Goal: Complete application form

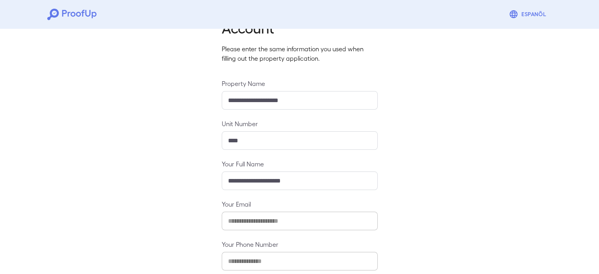
scroll to position [83, 0]
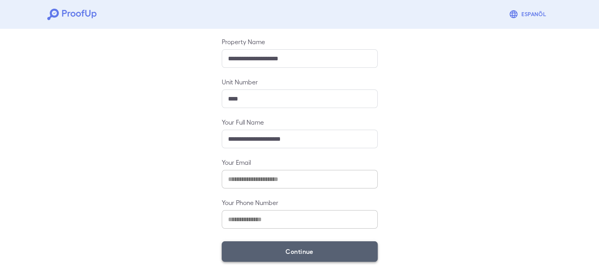
click at [312, 250] on button "Continue" at bounding box center [300, 251] width 156 height 20
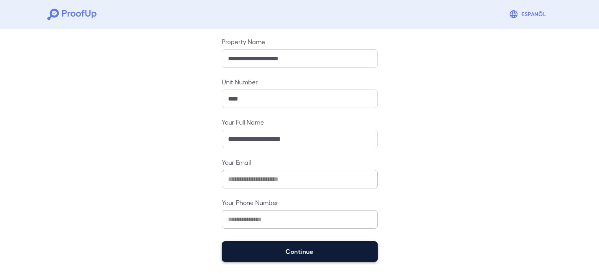
scroll to position [72, 0]
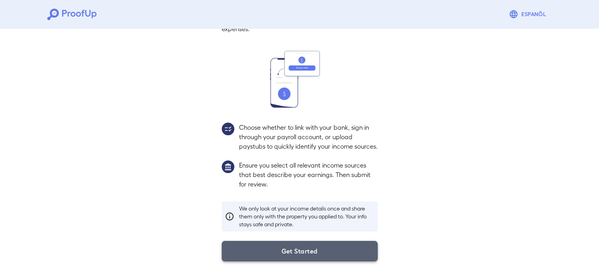
click at [296, 255] on button "Get Started" at bounding box center [300, 251] width 156 height 20
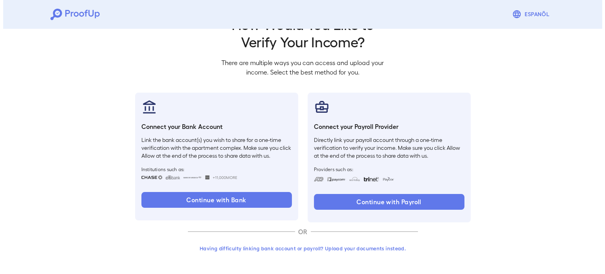
scroll to position [27, 0]
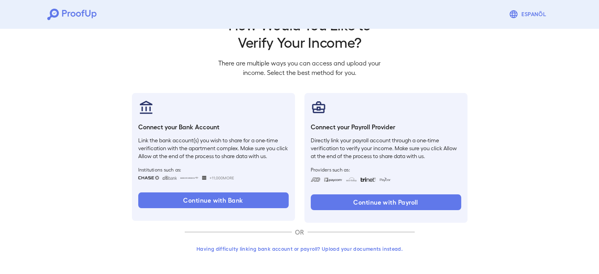
click at [317, 246] on button "Having difficulty linking bank account or payroll? Upload your documents instea…" at bounding box center [300, 248] width 230 height 14
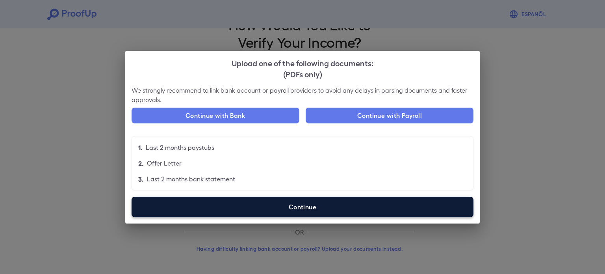
click at [380, 206] on label "Continue" at bounding box center [302, 206] width 342 height 20
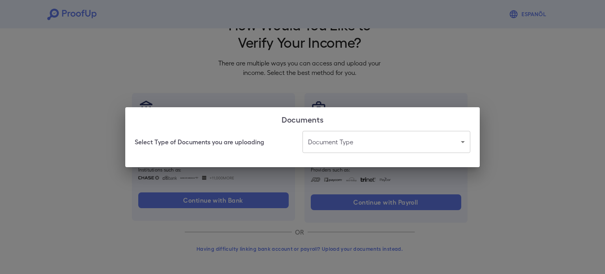
click at [369, 147] on body "Espanõl Go back How Would You Like to Verify Your Income? There are multiple wa…" at bounding box center [302, 123] width 605 height 301
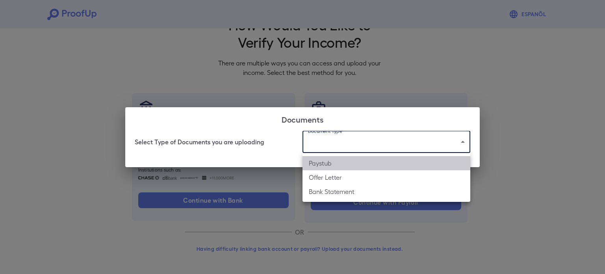
click at [361, 165] on li "Paystub" at bounding box center [386, 163] width 168 height 14
type input "*******"
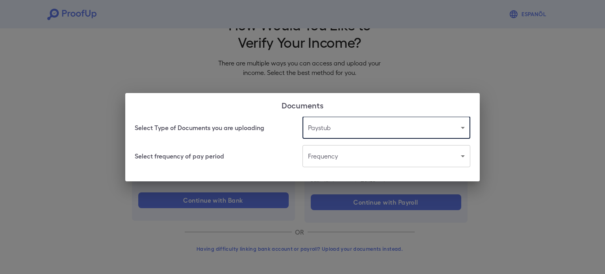
click at [361, 165] on body "Espanõl Go back How Would You Like to Verify Your Income? There are multiple wa…" at bounding box center [302, 123] width 605 height 301
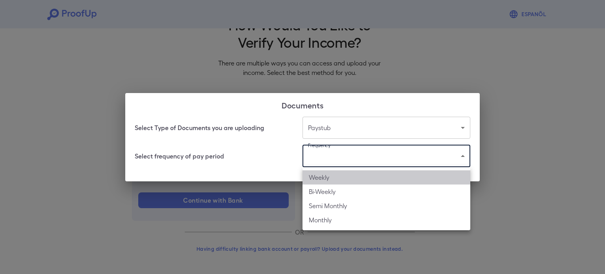
click at [350, 178] on li "Weekly" at bounding box center [386, 177] width 168 height 14
type input "******"
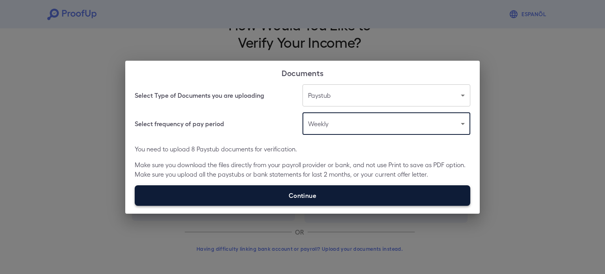
click at [376, 191] on label "Continue" at bounding box center [302, 195] width 335 height 20
click at [135, 205] on input "Continue" at bounding box center [135, 205] width 0 height 0
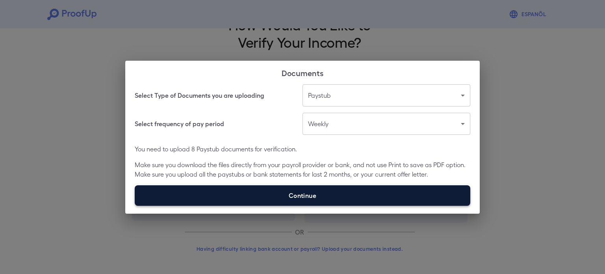
type input "**********"
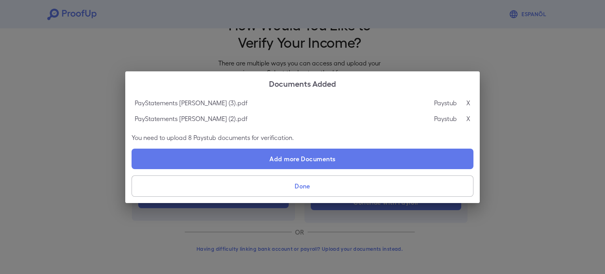
click at [368, 196] on button "Done" at bounding box center [302, 185] width 342 height 21
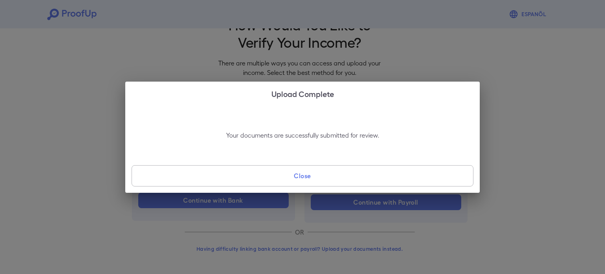
click at [337, 189] on div "Your documents are successfully submitted for review. Close" at bounding box center [302, 148] width 354 height 87
click at [293, 173] on button "Close" at bounding box center [302, 175] width 342 height 21
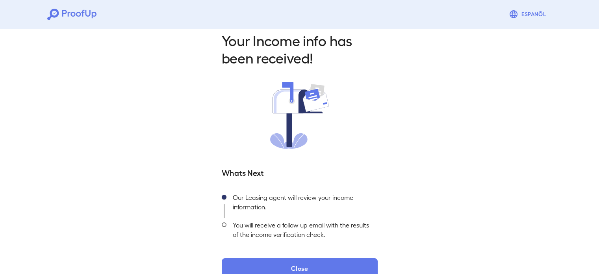
scroll to position [28, 0]
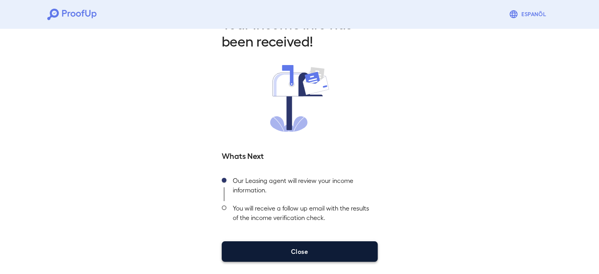
click at [294, 246] on button "Close" at bounding box center [300, 251] width 156 height 20
